Goal: Transaction & Acquisition: Purchase product/service

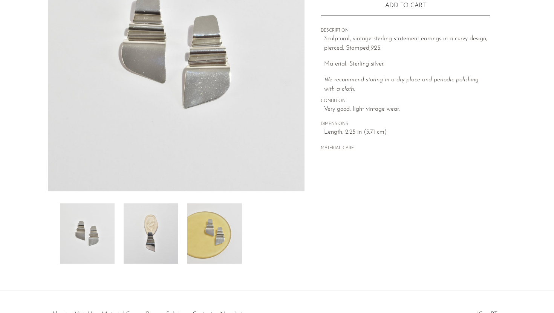
scroll to position [177, 0]
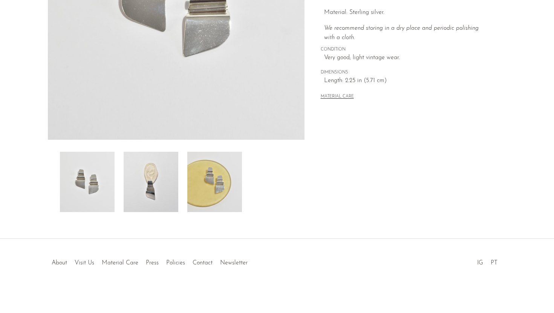
click at [157, 181] on img at bounding box center [151, 182] width 55 height 60
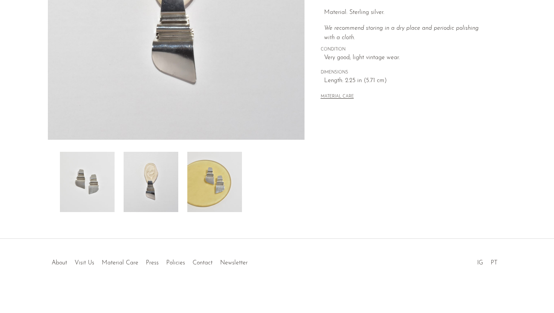
click at [217, 187] on img at bounding box center [214, 182] width 55 height 60
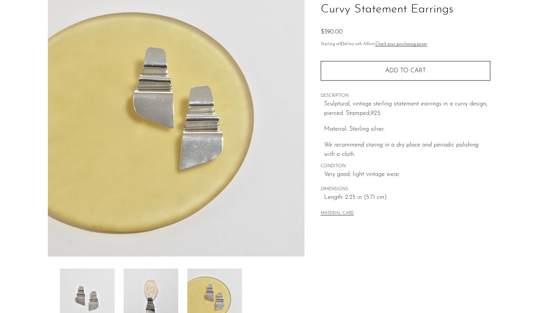
scroll to position [65, 0]
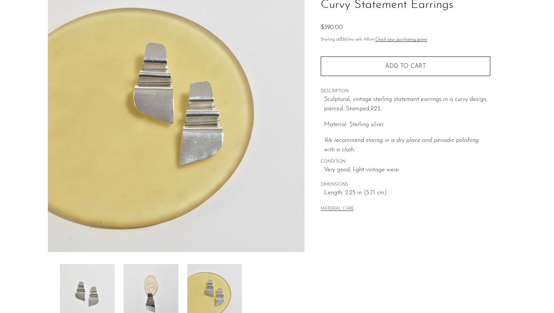
click at [163, 292] on img at bounding box center [151, 294] width 55 height 60
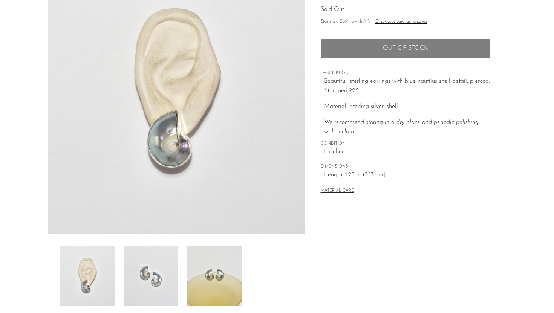
scroll to position [83, 0]
click at [154, 295] on img at bounding box center [151, 276] width 55 height 60
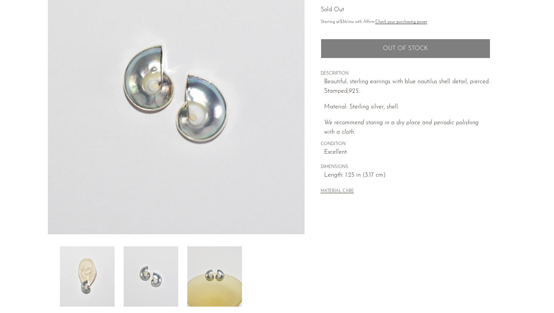
click at [231, 271] on img at bounding box center [214, 276] width 55 height 60
